Goal: Information Seeking & Learning: Learn about a topic

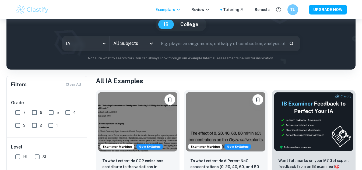
scroll to position [63, 0]
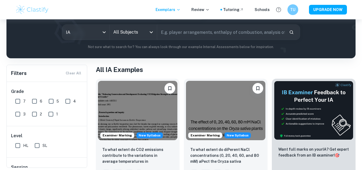
click at [170, 32] on input "text" at bounding box center [221, 32] width 128 height 15
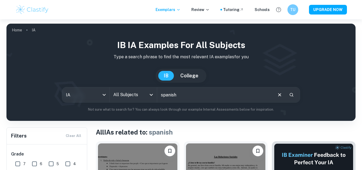
click at [193, 95] on input "spanish" at bounding box center [214, 95] width 115 height 15
type input "spanish a"
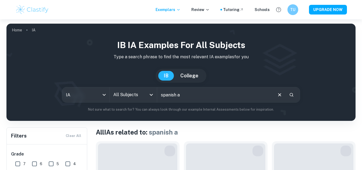
click at [140, 96] on input "All Subjects" at bounding box center [129, 95] width 34 height 10
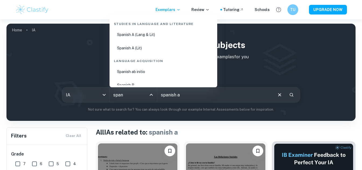
type input "spani"
click at [142, 33] on li "Spanish A (Lang & Lit)" at bounding box center [163, 35] width 103 height 12
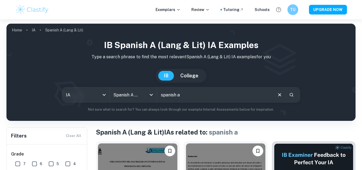
click at [190, 96] on input "spanish a" at bounding box center [214, 95] width 115 height 15
type input "spanish"
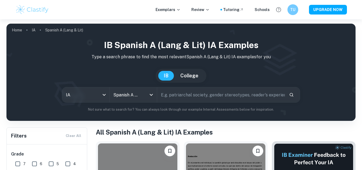
click at [250, 86] on div "IB Spanish A (Lang & Lit) IA examples Type a search phrase to find the most rel…" at bounding box center [181, 76] width 341 height 74
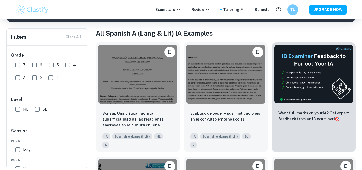
scroll to position [100, 0]
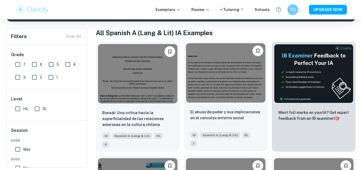
click at [210, 93] on img at bounding box center [225, 73] width 79 height 60
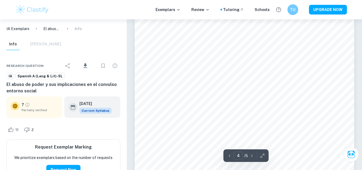
scroll to position [1122, 0]
type input "5"
